Goal: Transaction & Acquisition: Purchase product/service

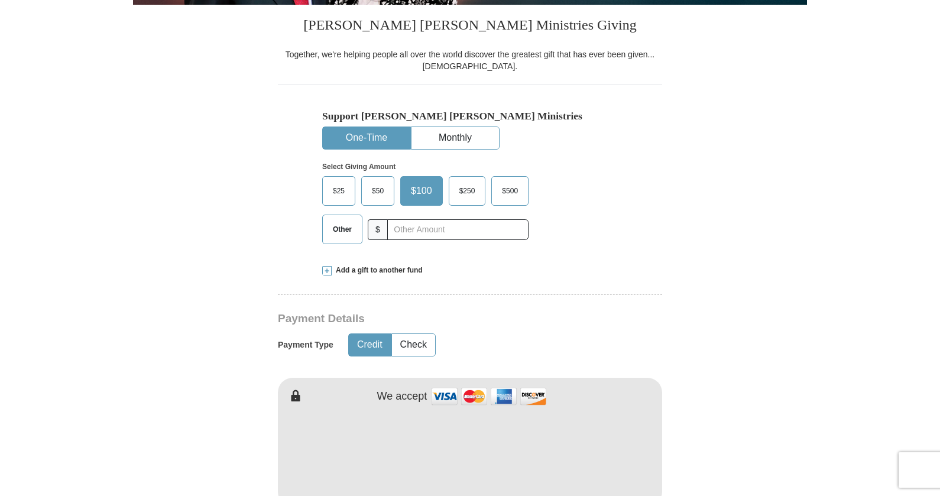
scroll to position [295, 0]
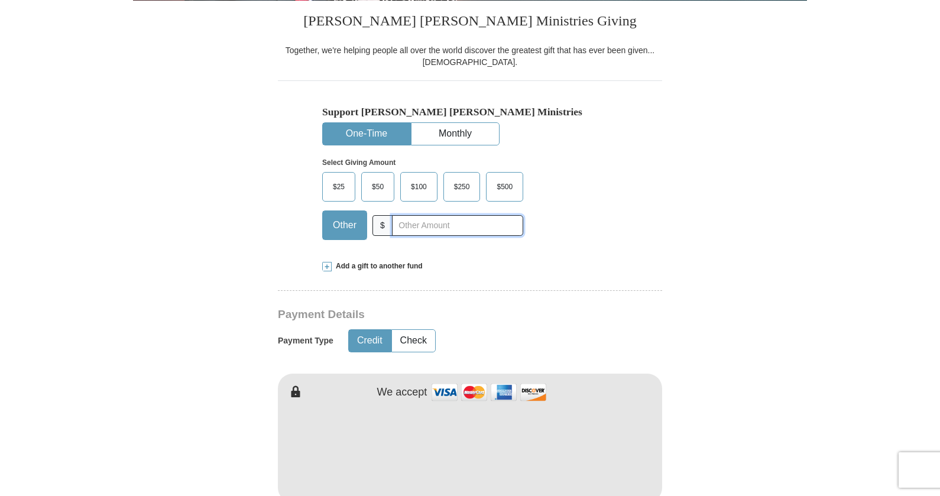
click at [439, 229] on input "text" at bounding box center [457, 225] width 131 height 21
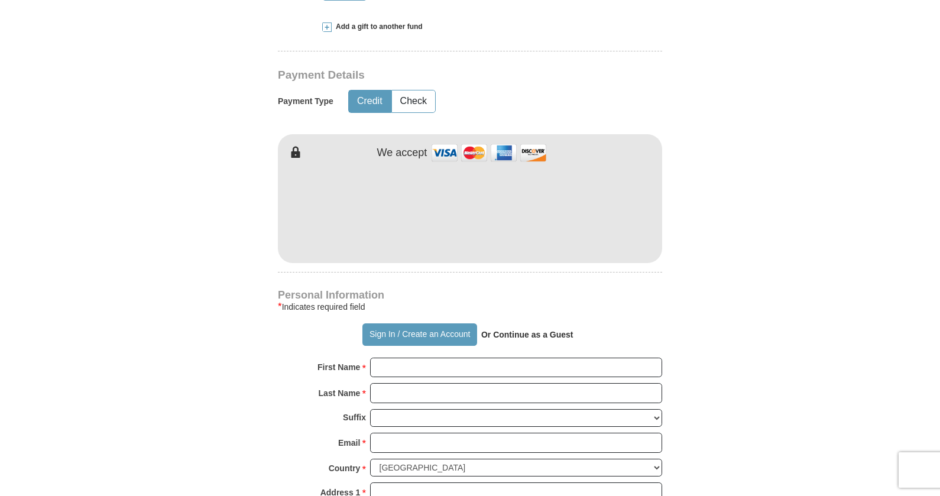
scroll to position [591, 0]
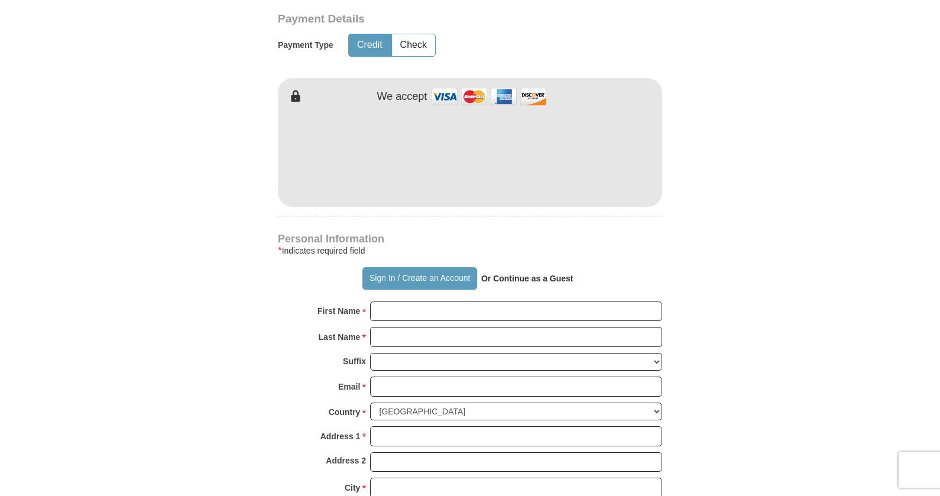
type input "5.00"
click at [489, 301] on input "First Name *" at bounding box center [516, 311] width 292 height 20
type input "[PERSON_NAME]"
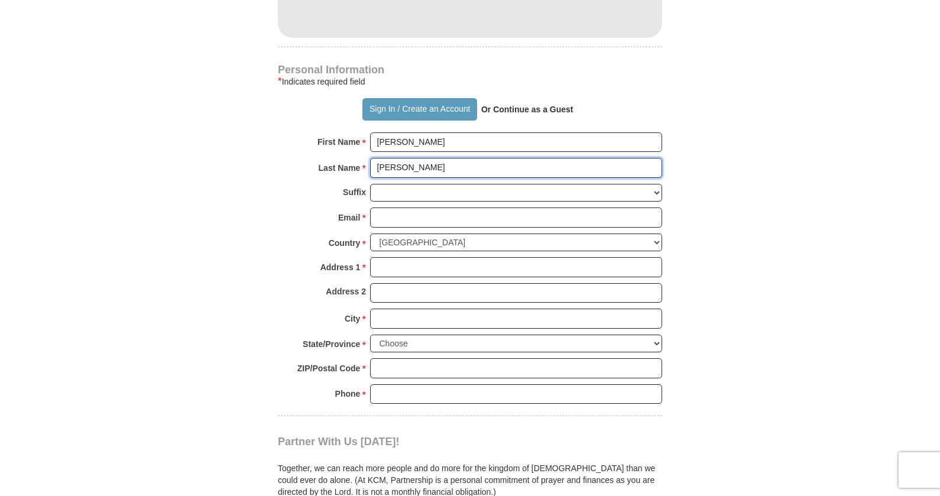
scroll to position [768, 0]
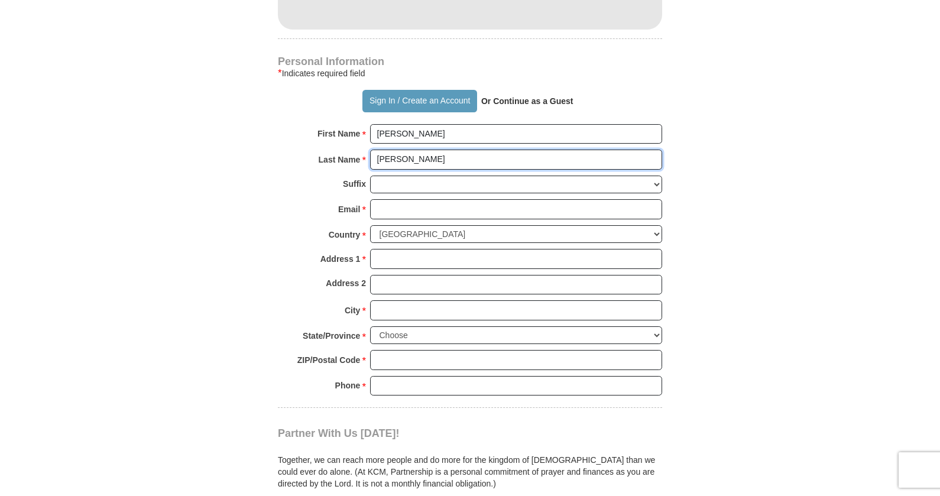
type input "[PERSON_NAME]"
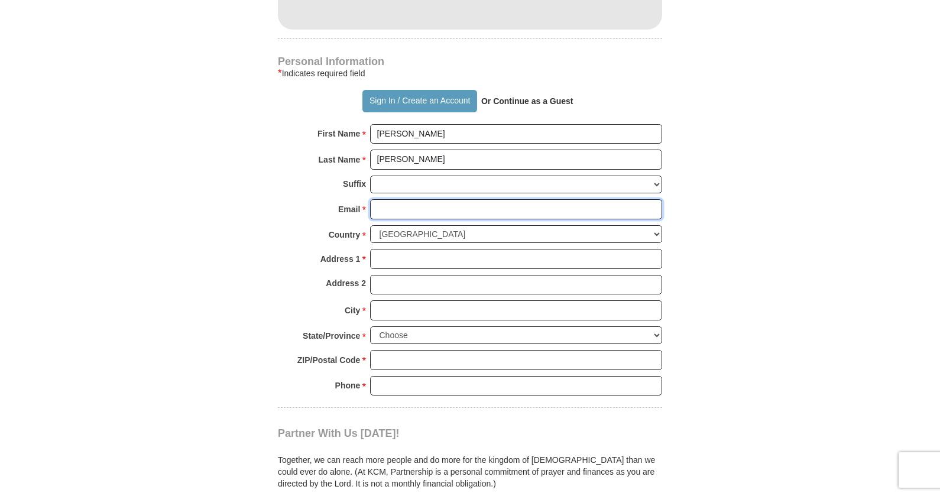
click at [414, 205] on input "Email *" at bounding box center [516, 209] width 292 height 20
type input "[EMAIL_ADDRESS][DOMAIN_NAME]"
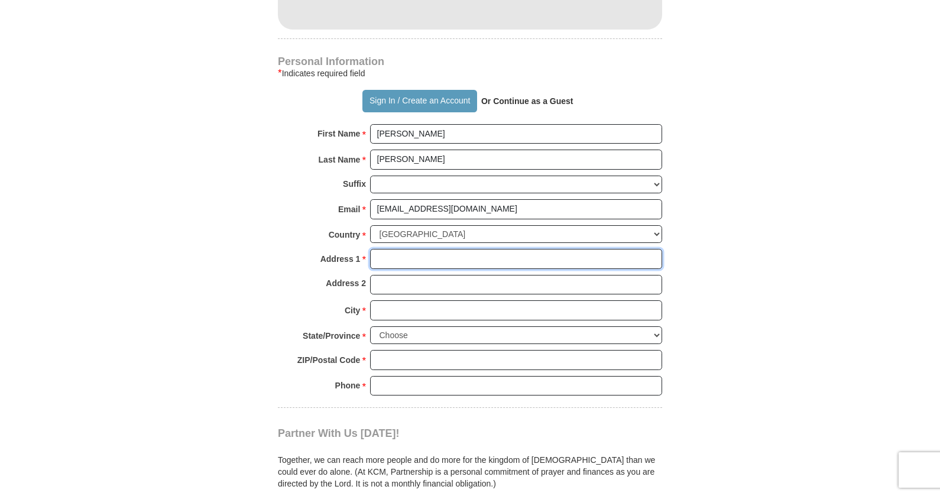
click at [425, 258] on input "Address 1 *" at bounding box center [516, 259] width 292 height 20
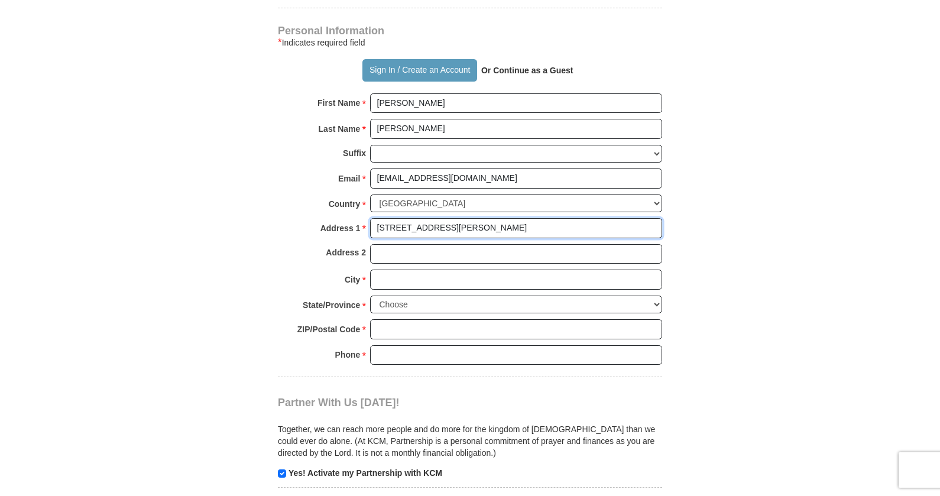
scroll to position [827, 0]
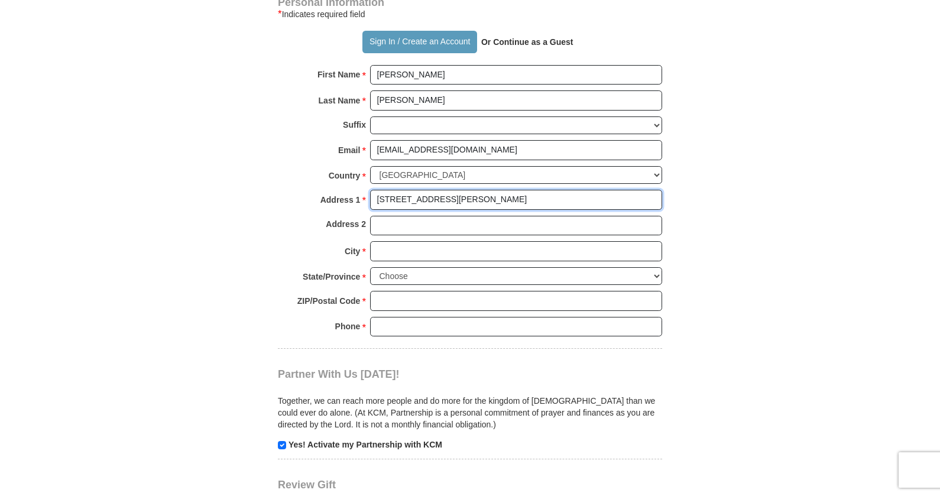
type input "[STREET_ADDRESS][PERSON_NAME]"
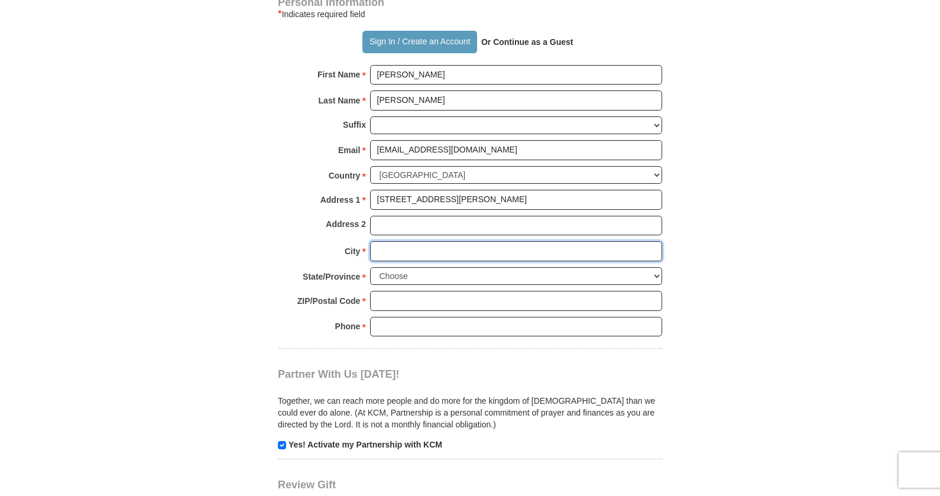
drag, startPoint x: 485, startPoint y: 250, endPoint x: 490, endPoint y: 242, distance: 9.3
click at [489, 245] on input "City *" at bounding box center [516, 251] width 292 height 20
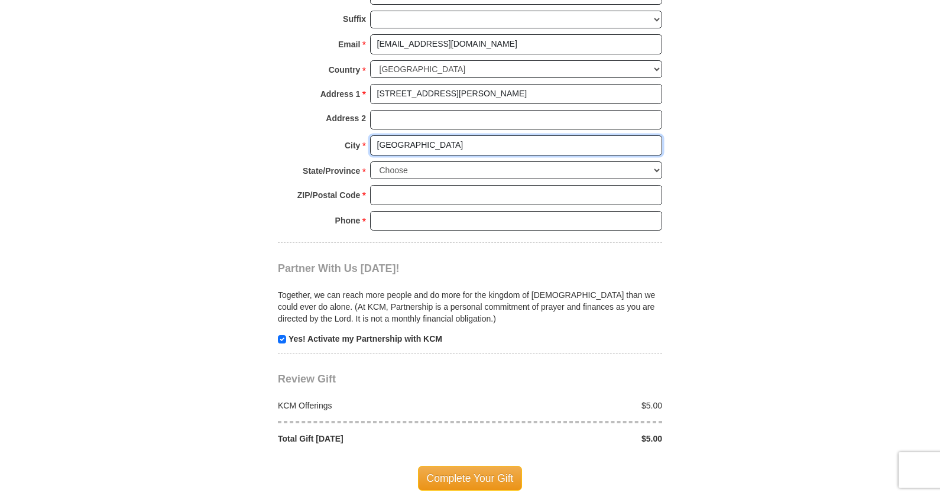
scroll to position [946, 0]
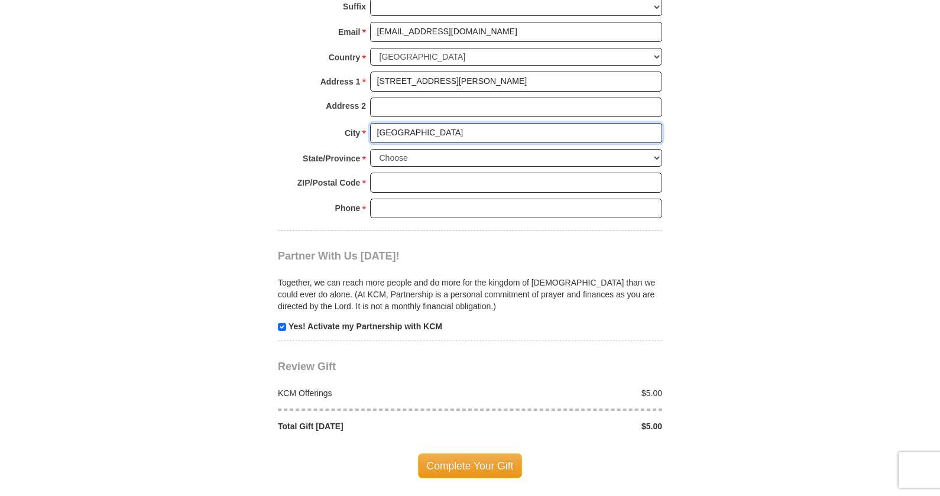
type input "[GEOGRAPHIC_DATA]"
click at [490, 161] on select "Choose [US_STATE] [US_STATE] [US_STATE] [US_STATE] [US_STATE] Armed Forces Amer…" at bounding box center [516, 158] width 292 height 18
select select "GA"
click at [370, 149] on select "Choose [US_STATE] [US_STATE] [US_STATE] [US_STATE] [US_STATE] Armed Forces Amer…" at bounding box center [516, 158] width 292 height 18
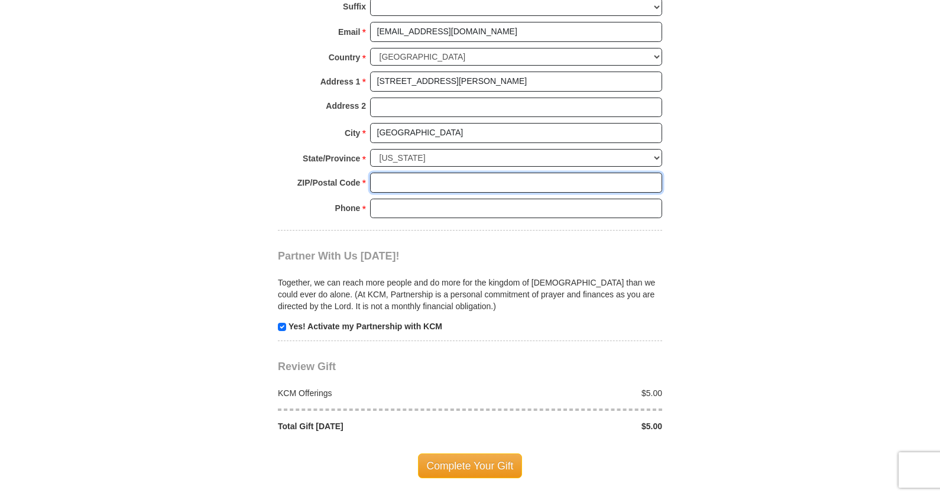
click at [448, 186] on input "ZIP/Postal Code *" at bounding box center [516, 183] width 292 height 20
type input "31021"
click at [442, 207] on input "Phone * *" at bounding box center [516, 209] width 292 height 20
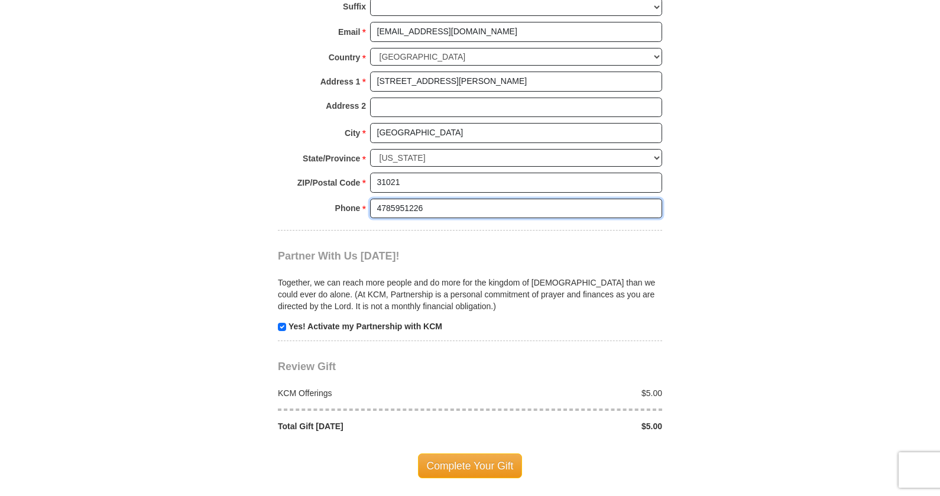
type input "4785951226"
click at [280, 332] on p "Yes! Activate my Partnership with KCM" at bounding box center [470, 326] width 384 height 12
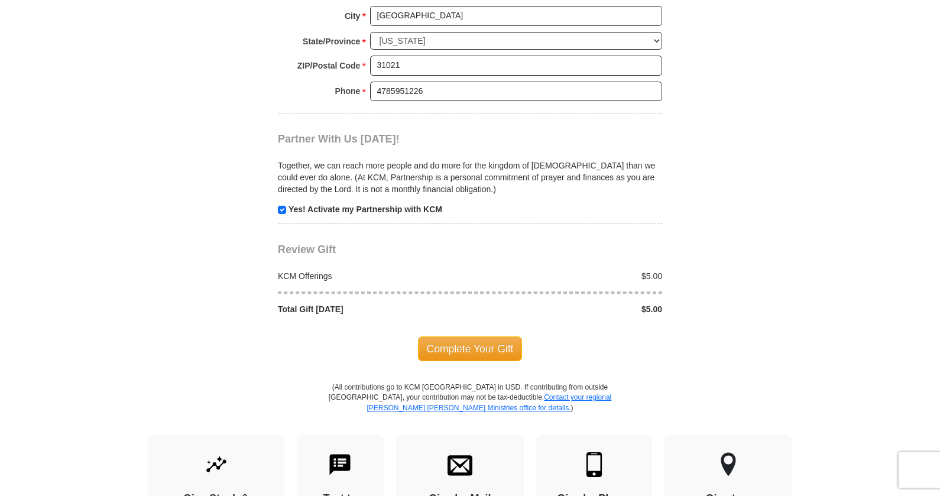
scroll to position [1123, 0]
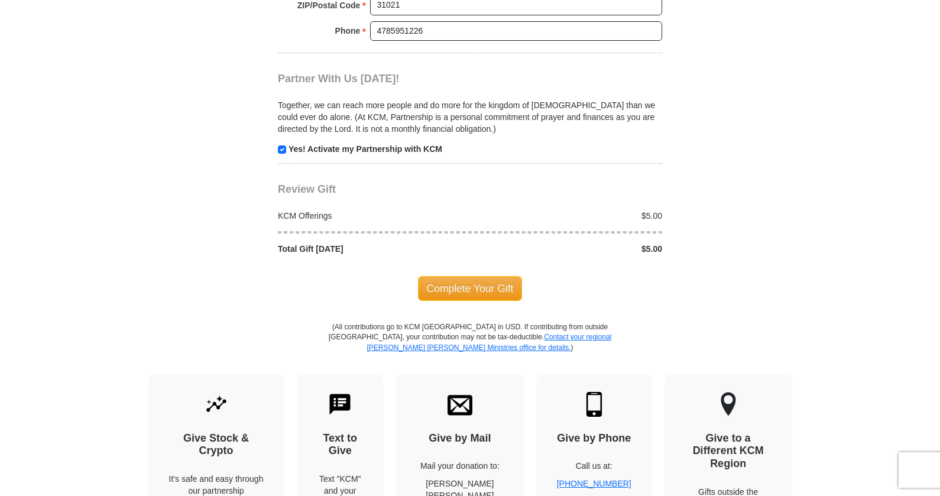
click at [467, 290] on span "Complete Your Gift" at bounding box center [470, 288] width 105 height 25
